Goal: Task Accomplishment & Management: Manage account settings

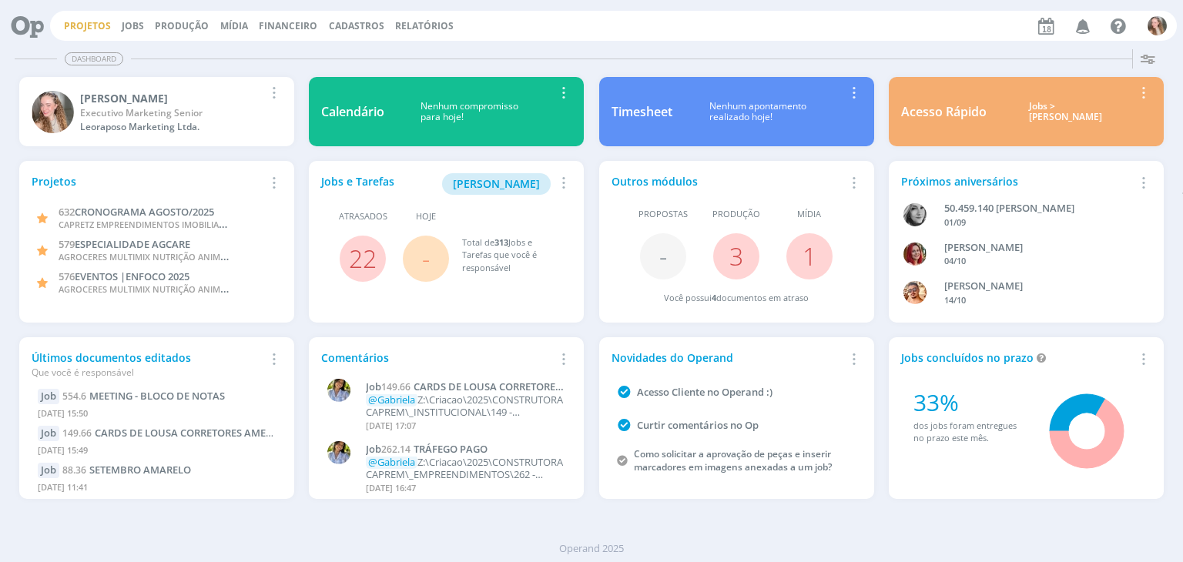
click at [89, 31] on link "Projetos" at bounding box center [87, 25] width 47 height 13
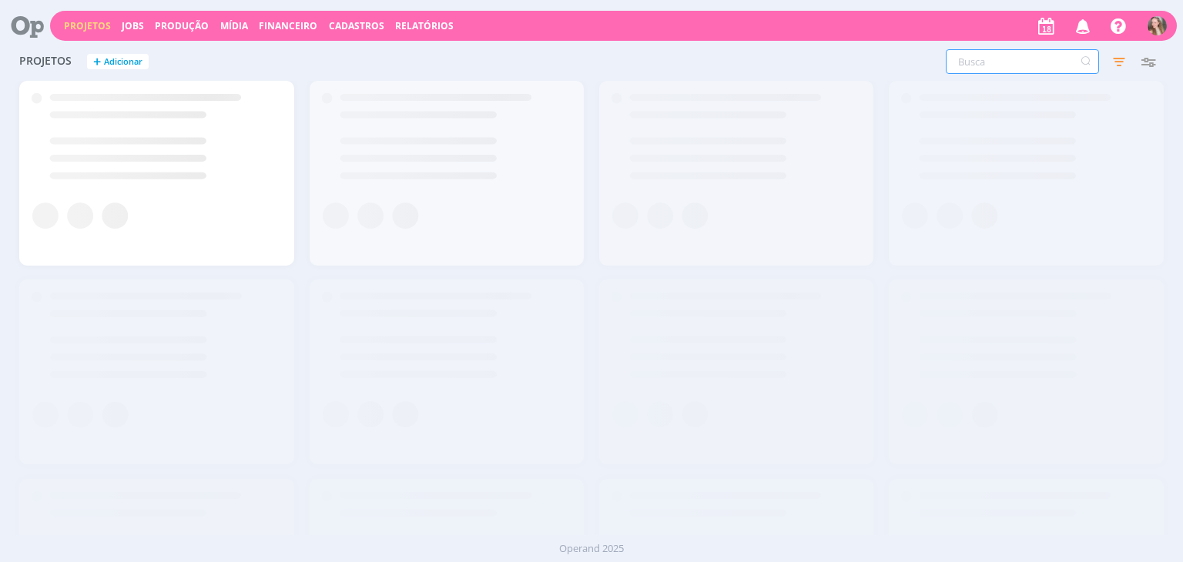
click at [1005, 62] on input "text" at bounding box center [1022, 61] width 153 height 25
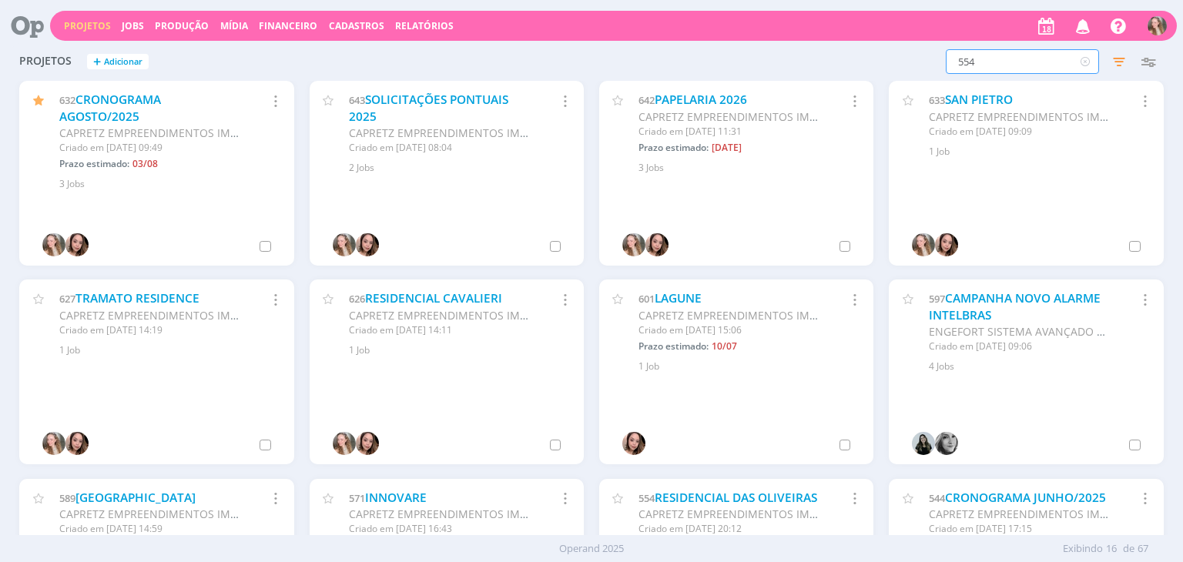
type input "554"
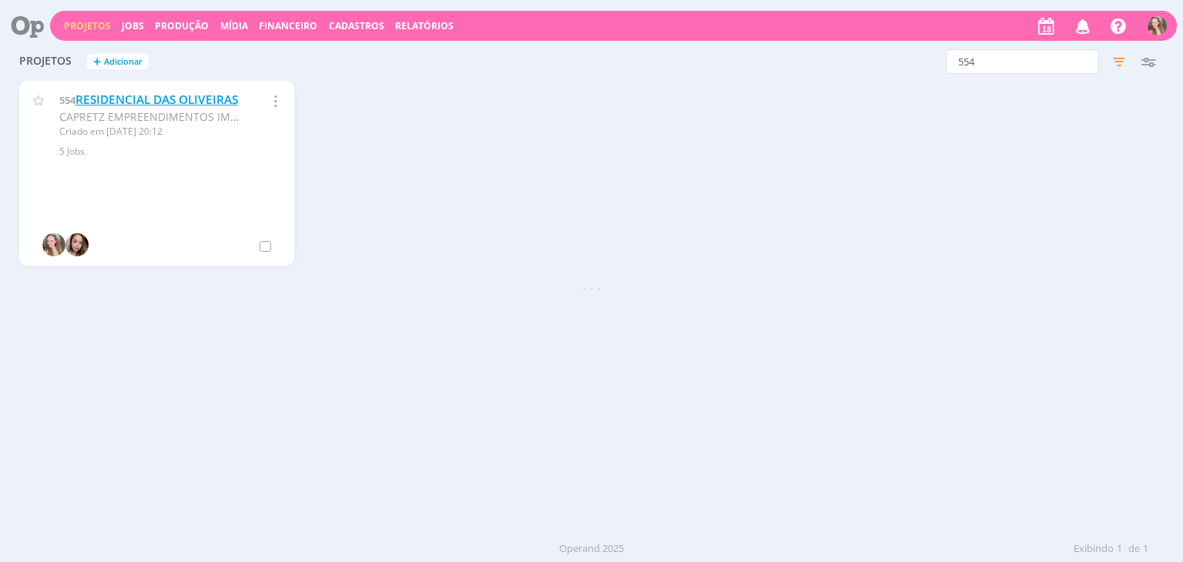
click at [123, 106] on link "RESIDENCIAL DAS OLIVEIRAS" at bounding box center [157, 100] width 163 height 16
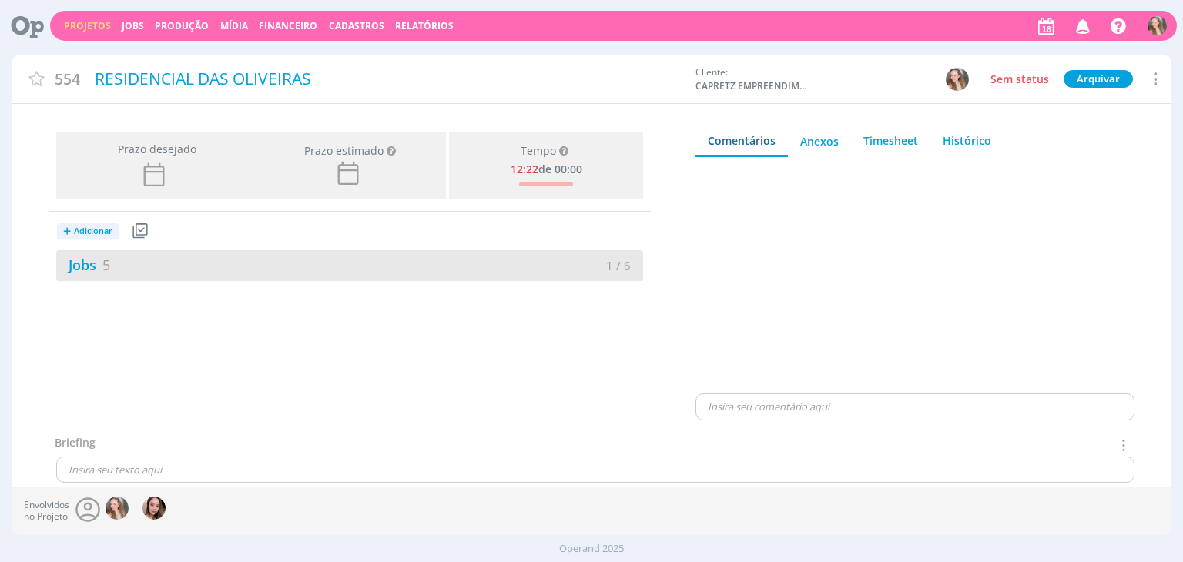
click at [240, 252] on div "Jobs 5 1 / 6" at bounding box center [349, 265] width 587 height 31
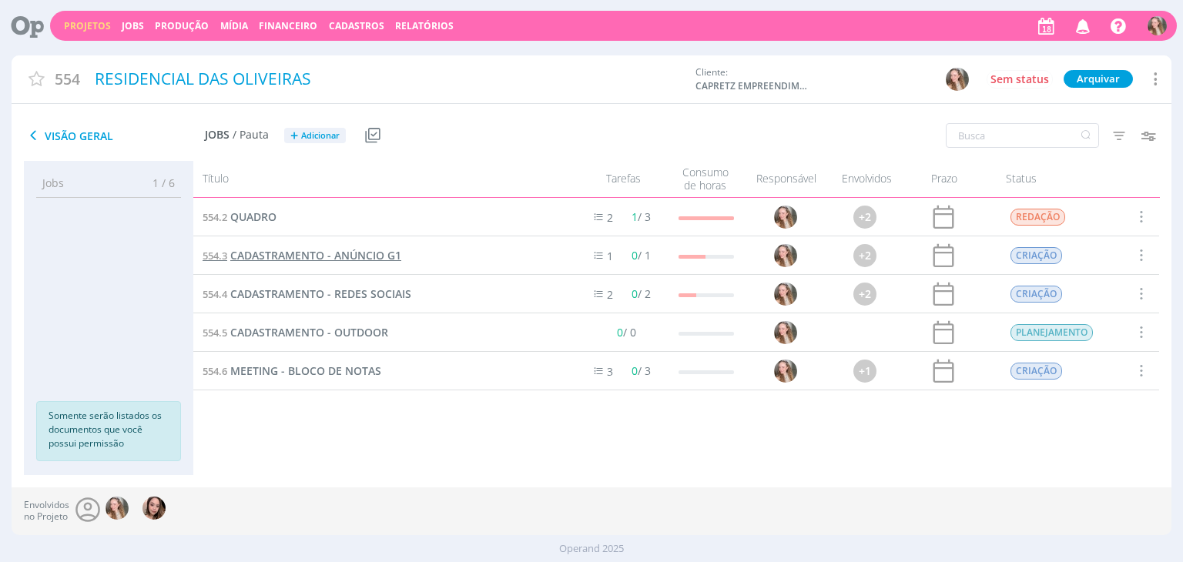
click at [272, 262] on span "CADASTRAMENTO - ANÚNCIO G1" at bounding box center [315, 255] width 171 height 15
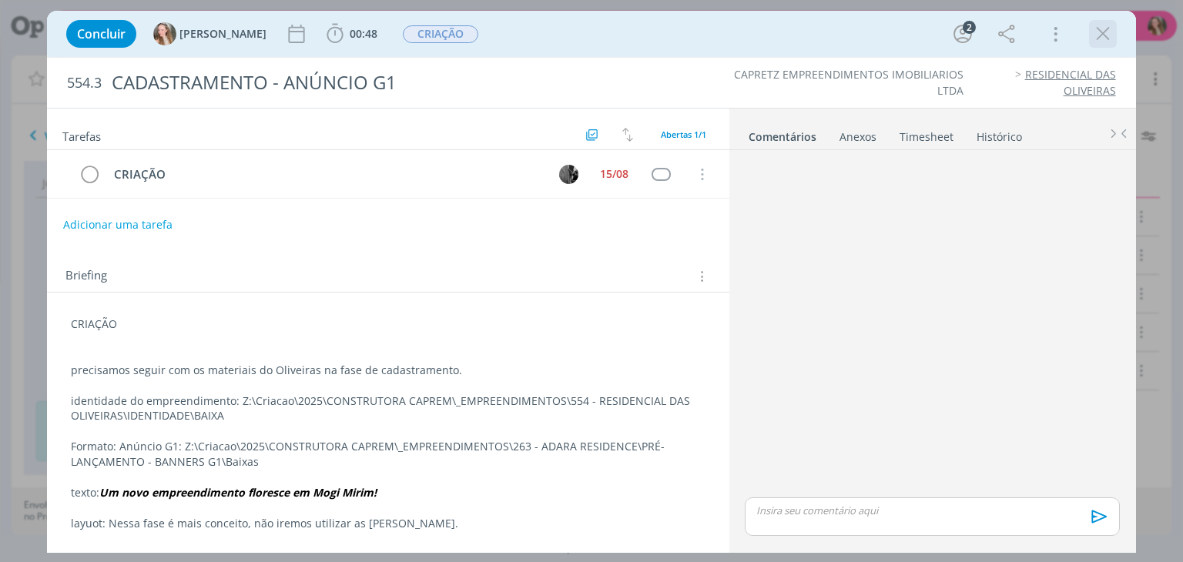
click at [1111, 41] on icon "dialog" at bounding box center [1103, 33] width 23 height 23
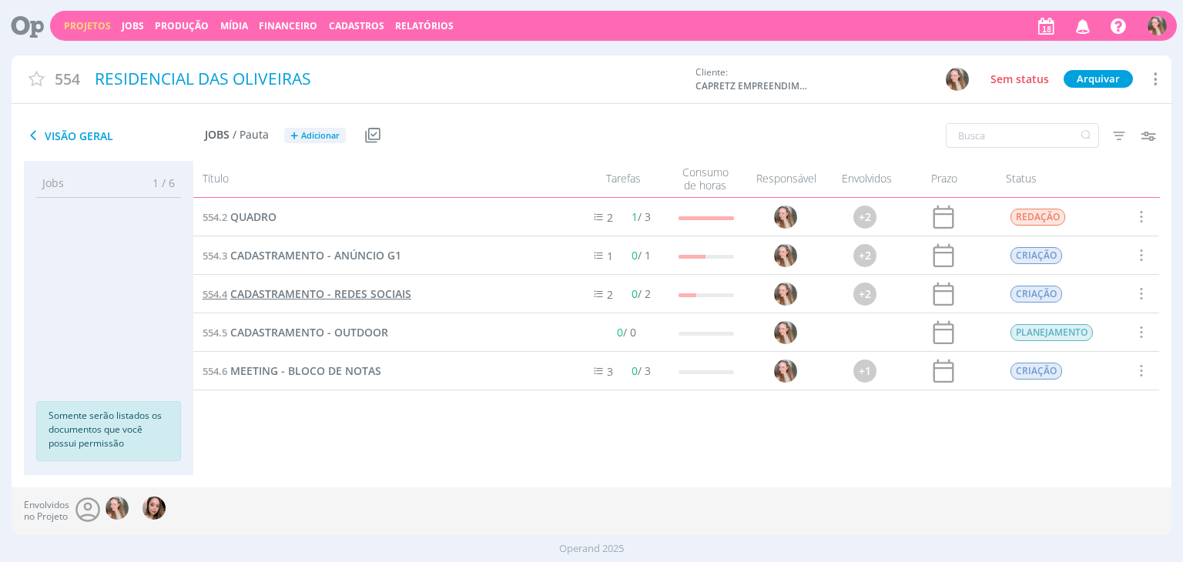
click at [302, 300] on span "CADASTRAMENTO - REDES SOCIAIS" at bounding box center [320, 294] width 181 height 15
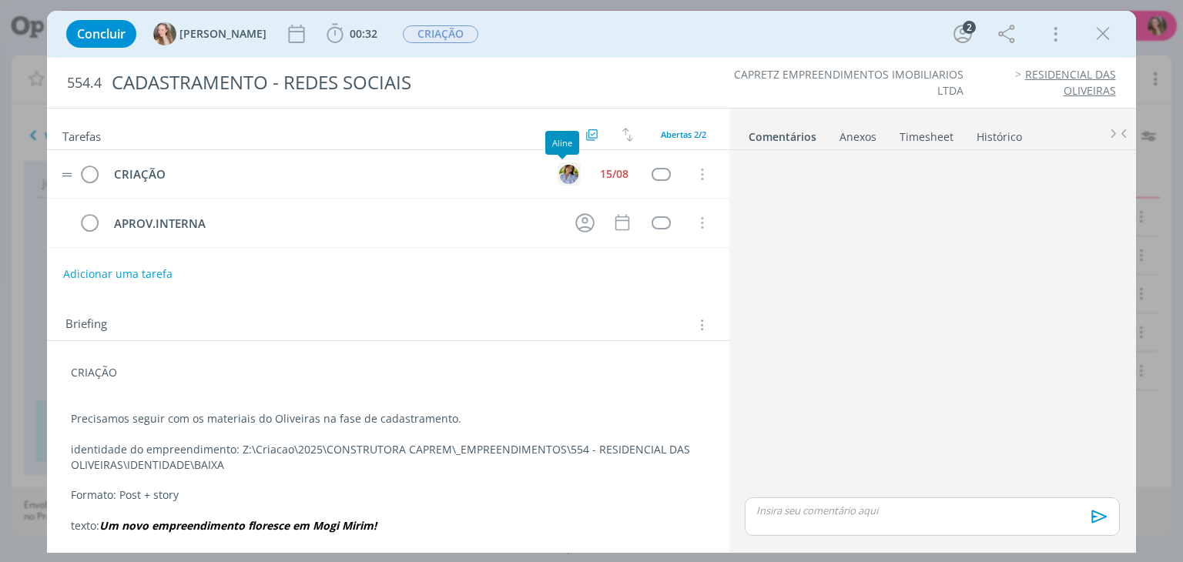
click at [562, 171] on img "dialog" at bounding box center [568, 174] width 19 height 19
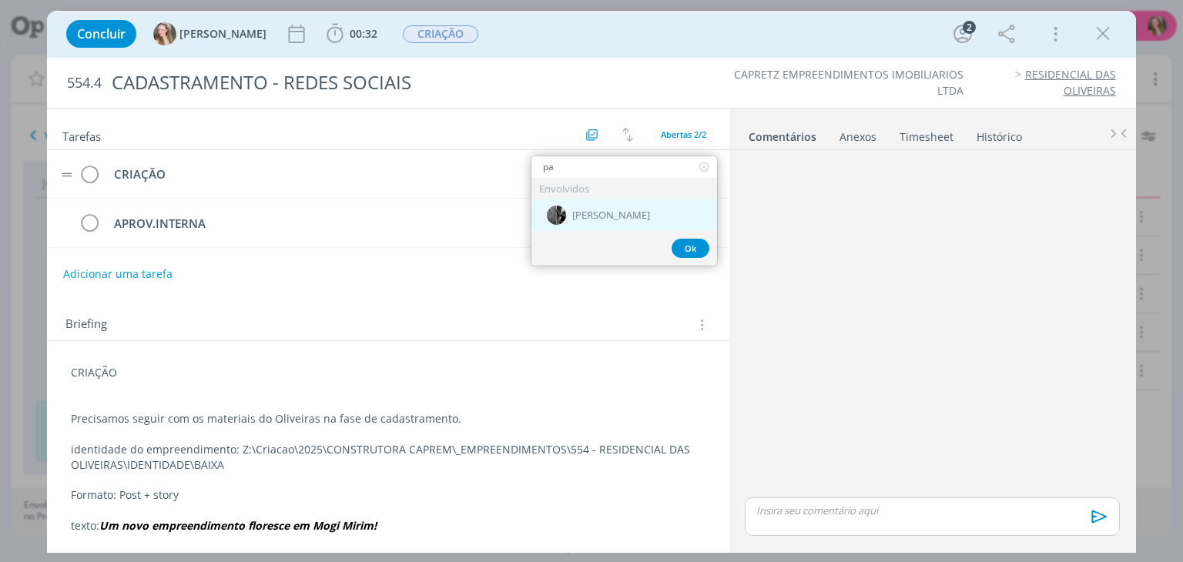
type input "pa"
click at [588, 214] on span "[PERSON_NAME]" at bounding box center [611, 216] width 78 height 12
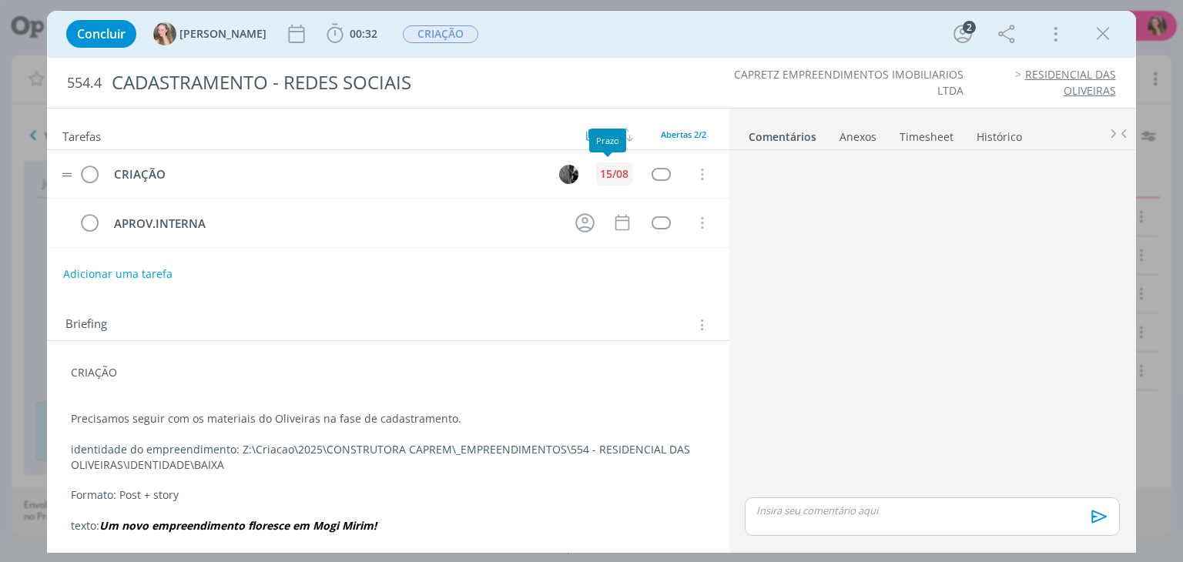
click at [603, 174] on div "15/08" at bounding box center [614, 174] width 29 height 11
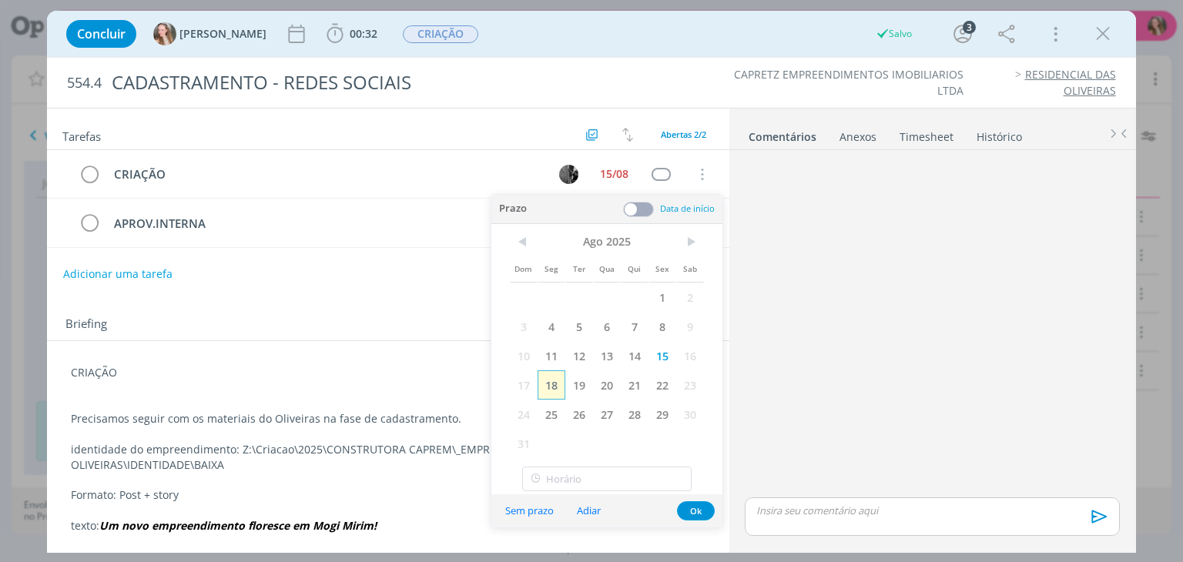
click at [552, 383] on span "18" at bounding box center [552, 385] width 28 height 29
click at [698, 508] on button "Ok" at bounding box center [696, 511] width 38 height 19
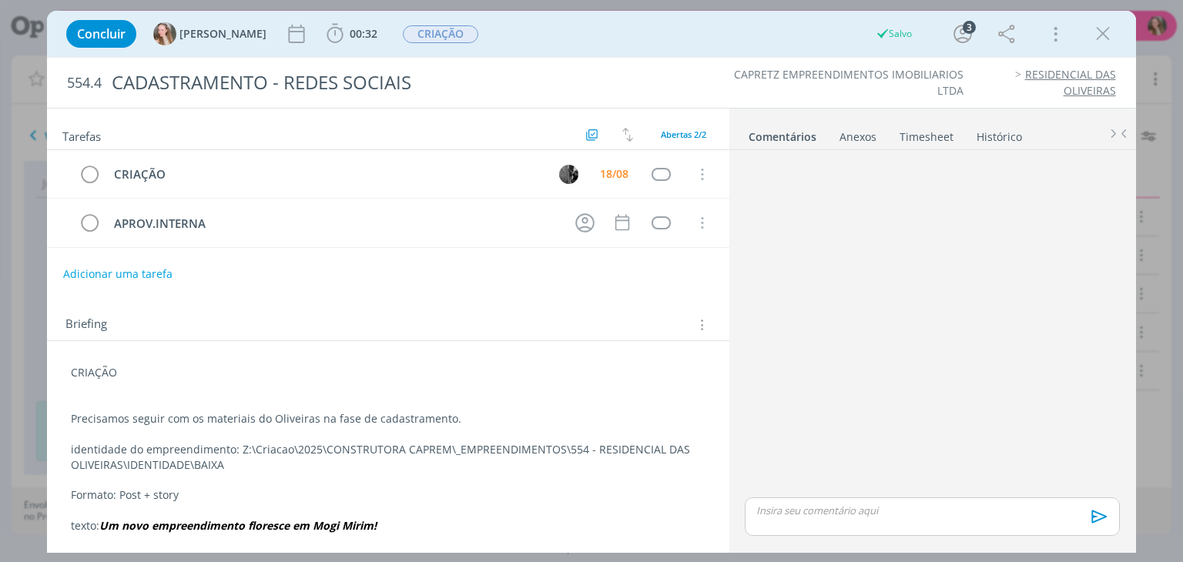
drag, startPoint x: 1104, startPoint y: 34, endPoint x: 1025, endPoint y: 2, distance: 85.4
click at [1104, 34] on icon "dialog" at bounding box center [1103, 33] width 23 height 23
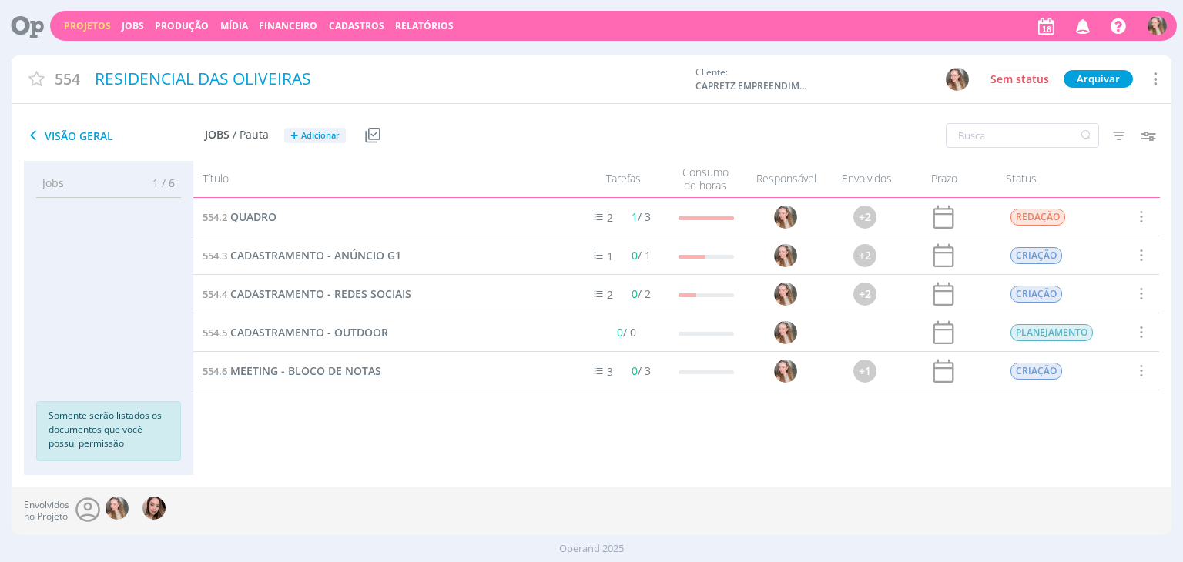
click at [320, 369] on span "MEETING - BLOCO DE NOTAS" at bounding box center [305, 371] width 151 height 15
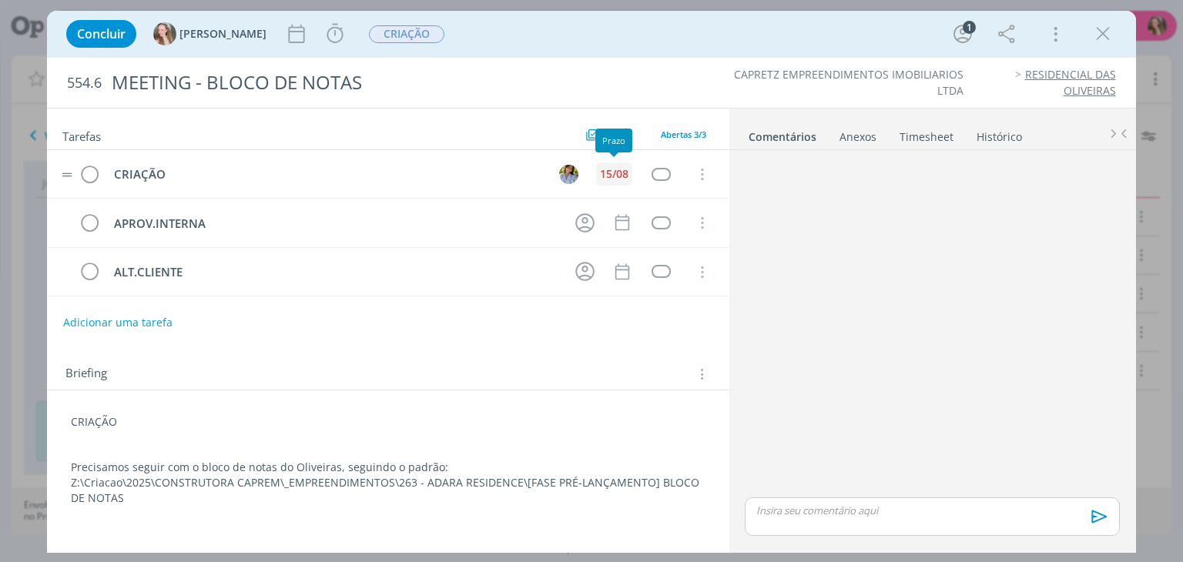
click at [608, 176] on div "15/08" at bounding box center [614, 174] width 29 height 11
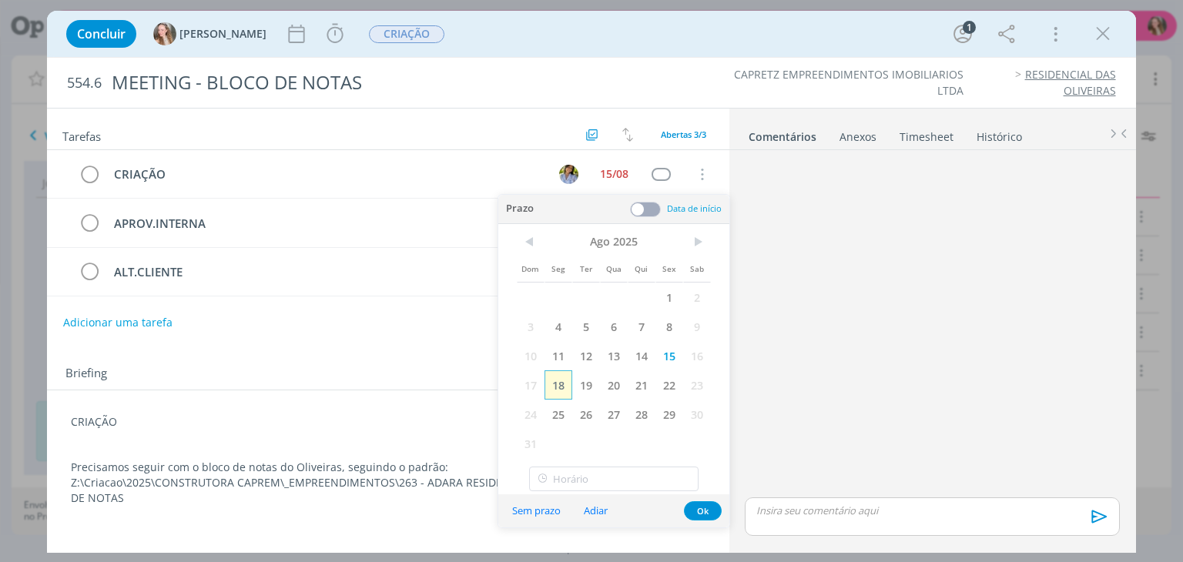
click at [559, 373] on span "18" at bounding box center [559, 385] width 28 height 29
click at [710, 503] on button "Ok" at bounding box center [703, 511] width 38 height 19
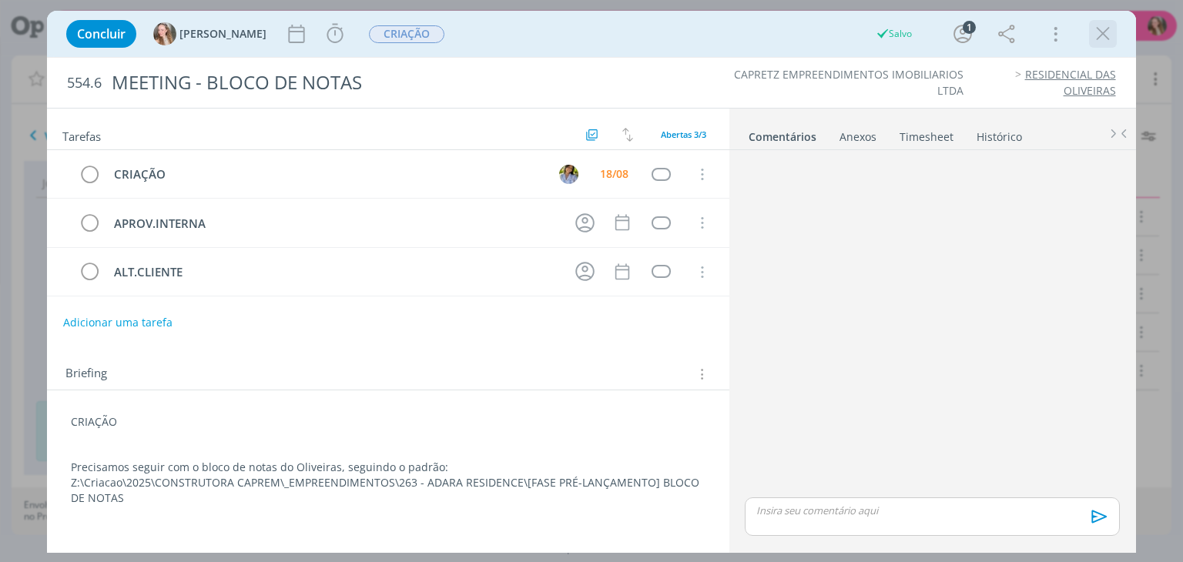
click at [1105, 39] on icon "dialog" at bounding box center [1103, 33] width 23 height 23
